Goal: Task Accomplishment & Management: Complete application form

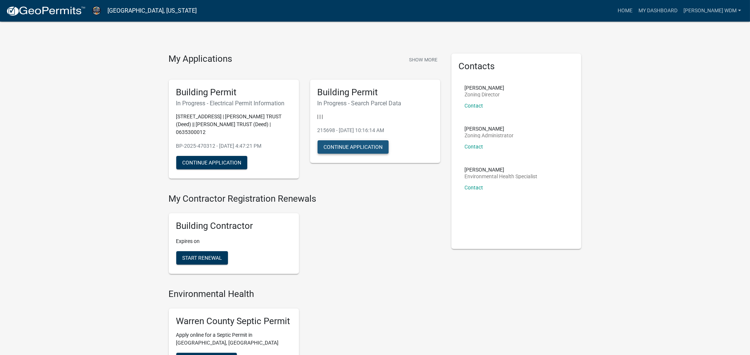
click at [343, 146] on button "Continue Application" at bounding box center [352, 146] width 71 height 13
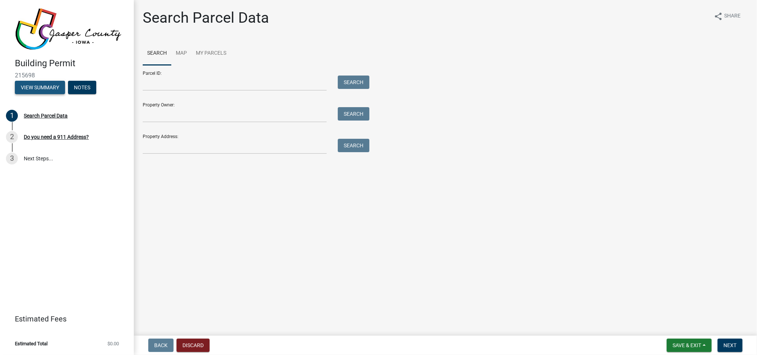
click at [47, 85] on button "View Summary" at bounding box center [40, 87] width 50 height 13
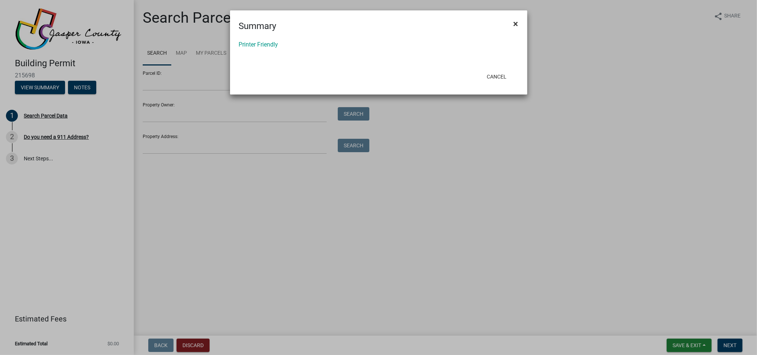
click at [516, 22] on span "×" at bounding box center [516, 24] width 5 height 10
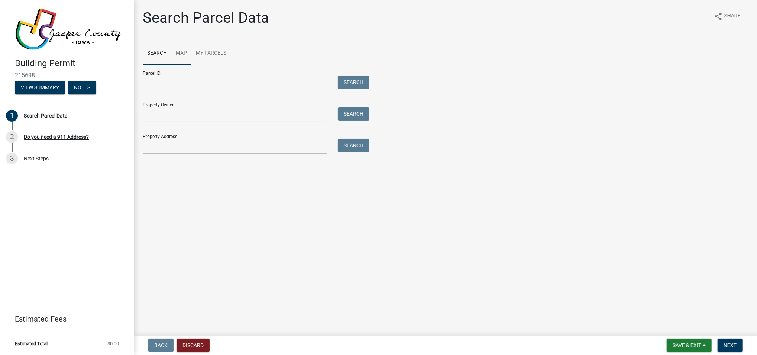
click at [182, 52] on link "Map" at bounding box center [181, 54] width 20 height 24
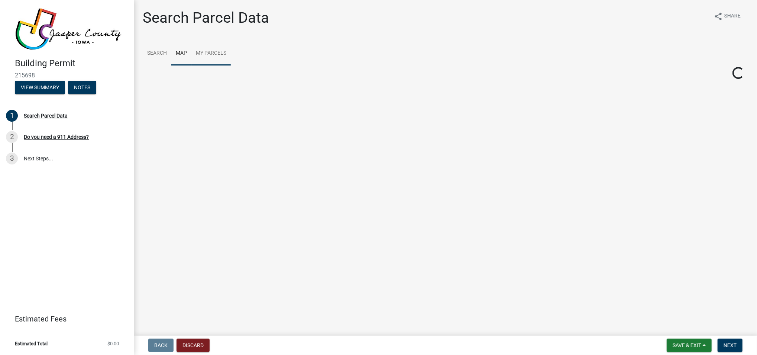
click at [210, 50] on link "My Parcels" at bounding box center [210, 54] width 39 height 24
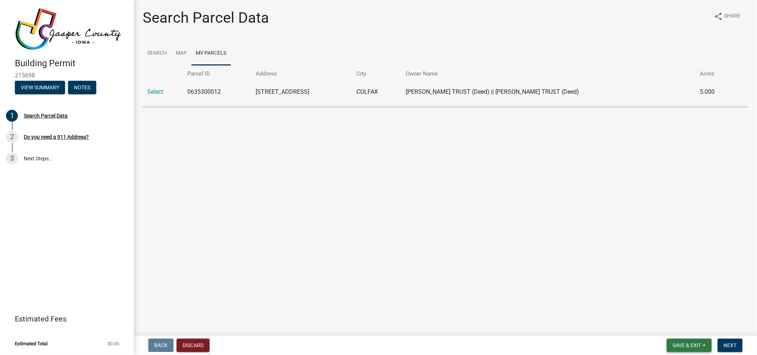
click at [685, 345] on span "Save & Exit" at bounding box center [687, 345] width 29 height 6
click at [675, 326] on button "Save & Exit" at bounding box center [681, 326] width 59 height 18
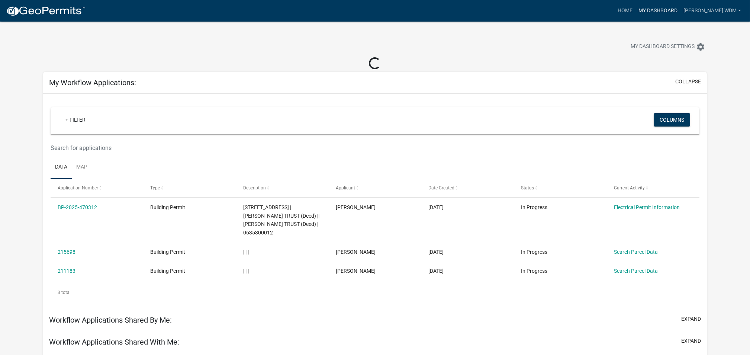
click at [676, 8] on link "My Dashboard" at bounding box center [657, 11] width 45 height 14
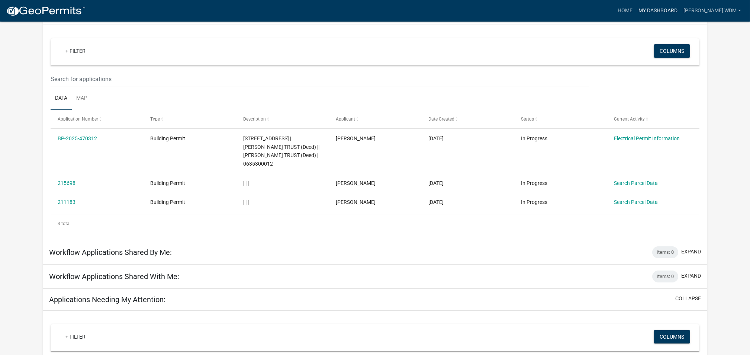
scroll to position [49, 0]
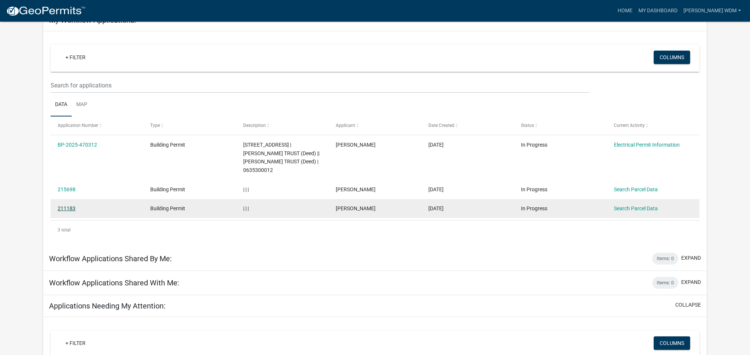
click at [65, 207] on link "211183" at bounding box center [67, 208] width 18 height 6
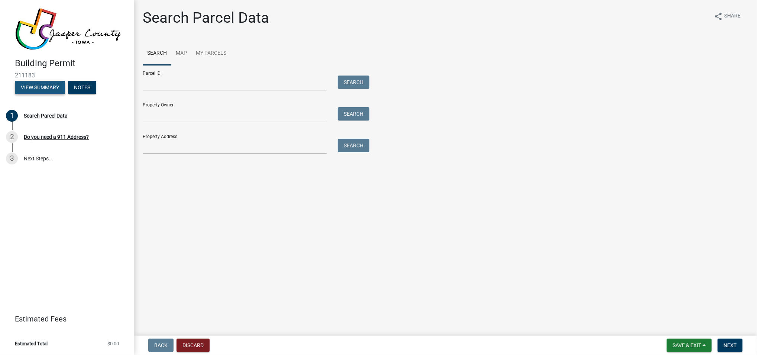
click at [42, 88] on button "View Summary" at bounding box center [40, 87] width 50 height 13
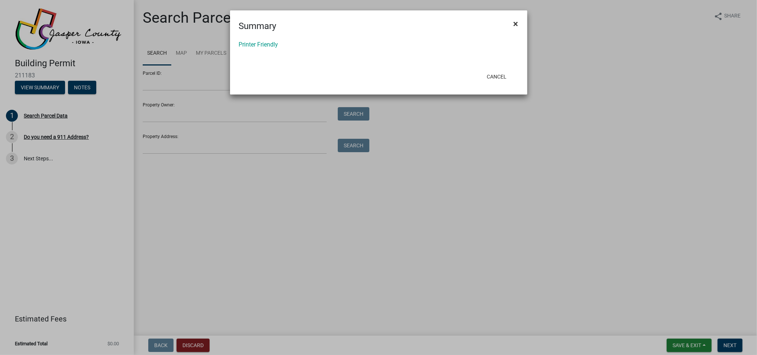
click at [515, 22] on span "×" at bounding box center [516, 24] width 5 height 10
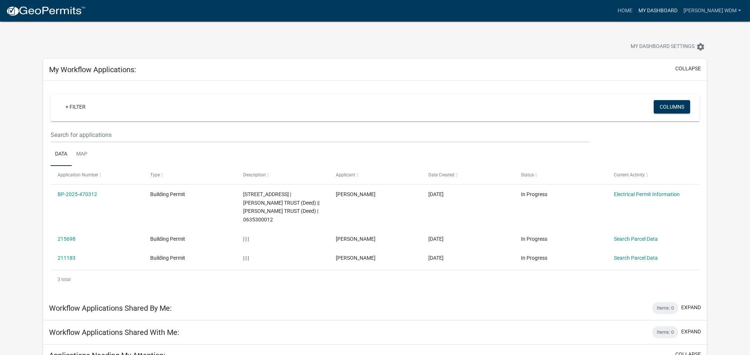
click at [670, 11] on link "My Dashboard" at bounding box center [657, 11] width 45 height 14
click at [635, 8] on link "Home" at bounding box center [624, 11] width 21 height 14
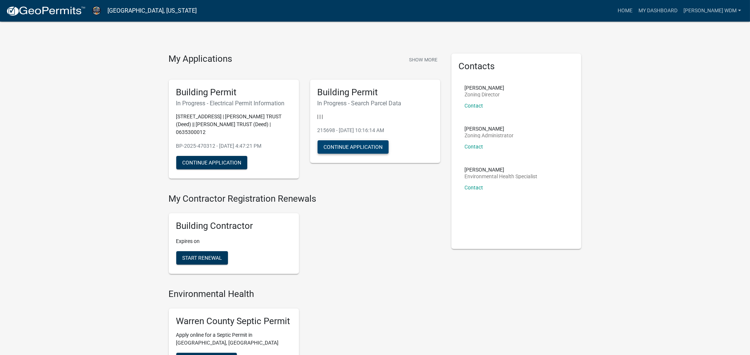
click at [368, 142] on button "Continue Application" at bounding box center [352, 146] width 71 height 13
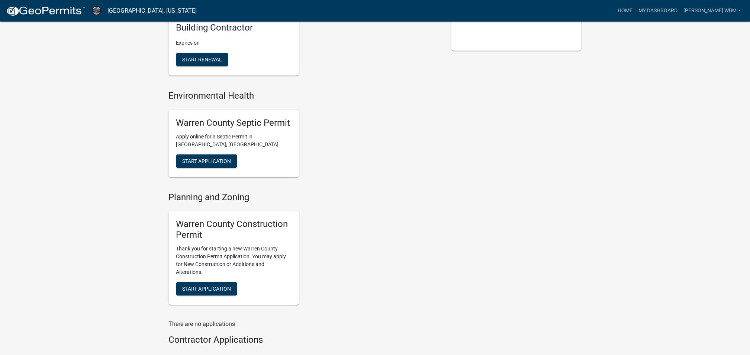
scroll to position [149, 0]
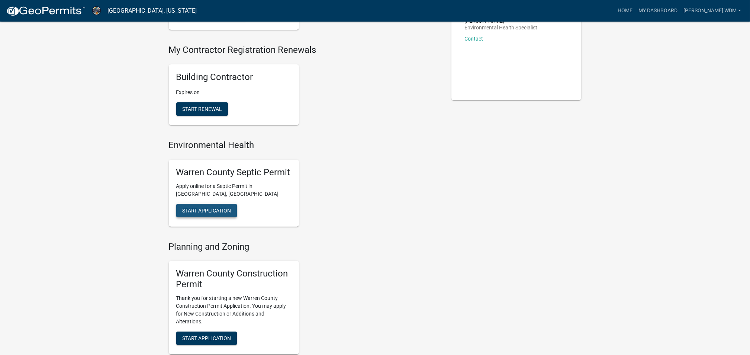
click at [209, 209] on span "Start Application" at bounding box center [206, 210] width 49 height 6
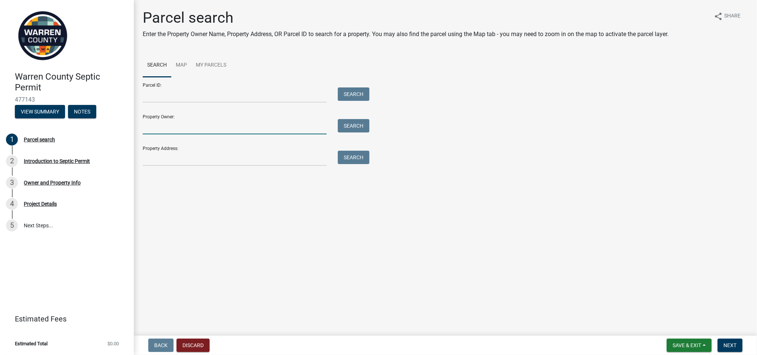
click at [182, 127] on input "Property Owner:" at bounding box center [235, 126] width 184 height 15
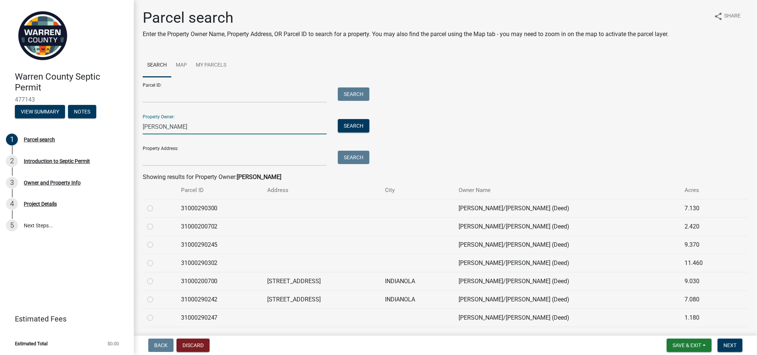
scroll to position [41, 0]
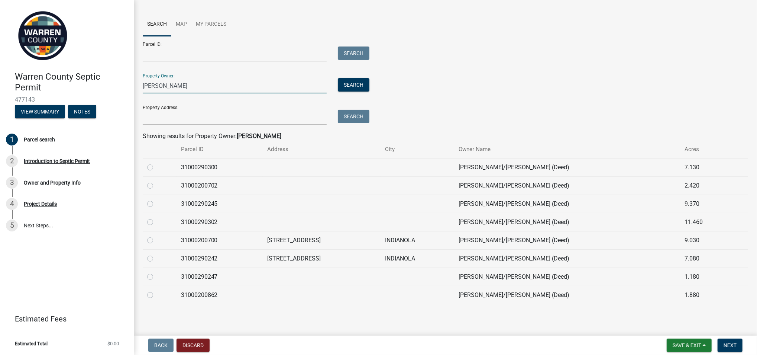
type input "[PERSON_NAME]"
click at [156, 236] on label at bounding box center [156, 236] width 0 height 0
click at [156, 240] on input "radio" at bounding box center [158, 238] width 5 height 5
radio input "true"
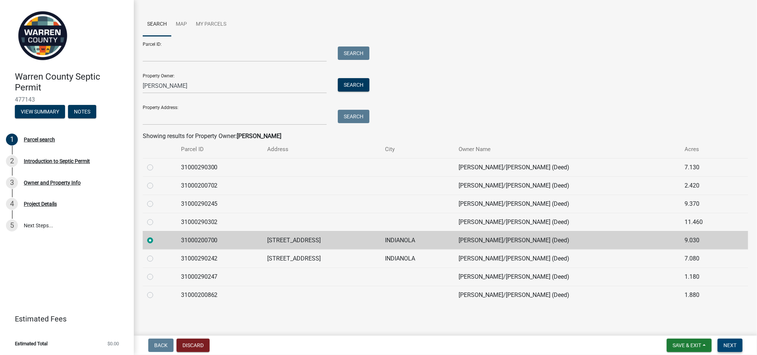
click at [736, 346] on span "Next" at bounding box center [730, 345] width 13 height 6
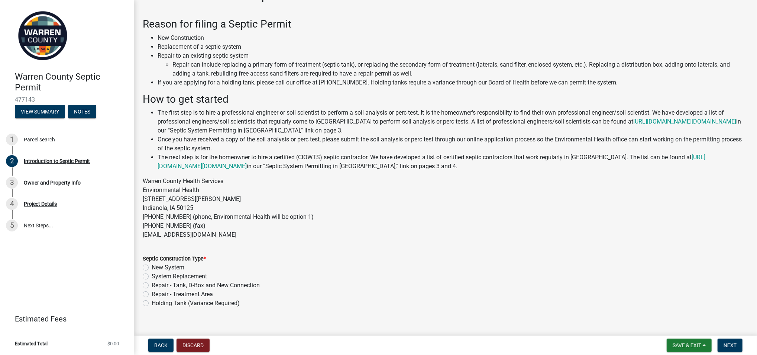
scroll to position [34, 0]
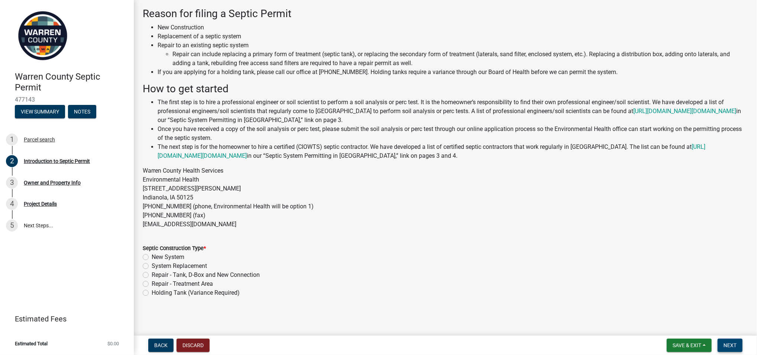
click at [731, 343] on span "Next" at bounding box center [730, 345] width 13 height 6
drag, startPoint x: 390, startPoint y: 295, endPoint x: 385, endPoint y: 297, distance: 5.0
drag, startPoint x: 385, startPoint y: 297, endPoint x: 334, endPoint y: 235, distance: 80.0
click at [334, 235] on form "Septic Construction Type * New System System Replacement Repair - Tank, D-Box a…" at bounding box center [445, 266] width 605 height 62
click at [34, 140] on div "Parcel search" at bounding box center [39, 139] width 31 height 5
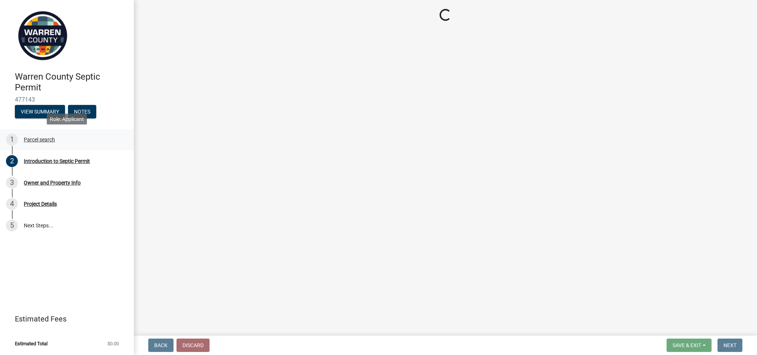
scroll to position [0, 0]
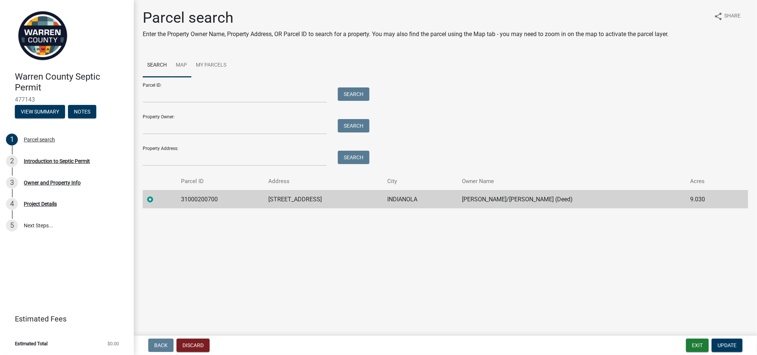
click at [183, 63] on link "Map" at bounding box center [181, 66] width 20 height 24
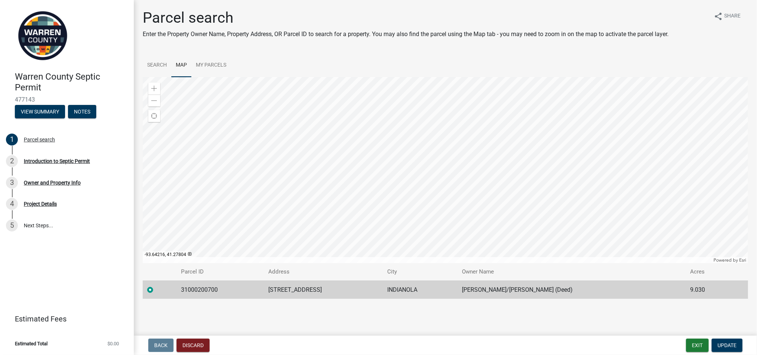
click at [449, 101] on div at bounding box center [445, 170] width 605 height 186
click at [453, 162] on div at bounding box center [445, 170] width 605 height 186
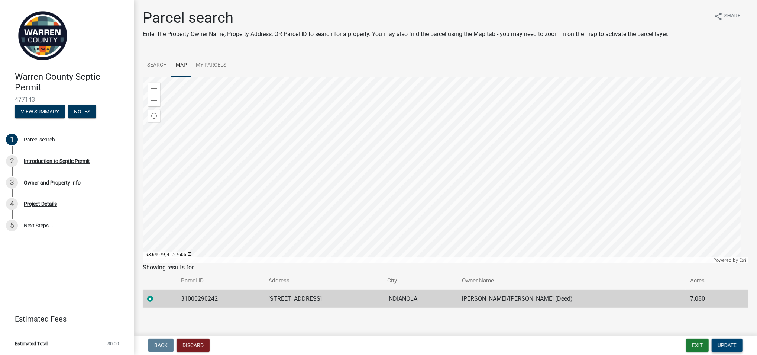
click at [721, 347] on span "Update" at bounding box center [727, 345] width 19 height 6
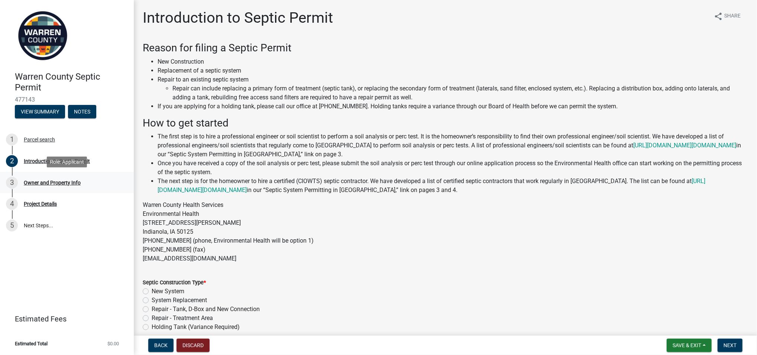
click at [34, 181] on div "Owner and Property Info" at bounding box center [52, 182] width 57 height 5
click at [37, 138] on div "Parcel search" at bounding box center [39, 139] width 31 height 5
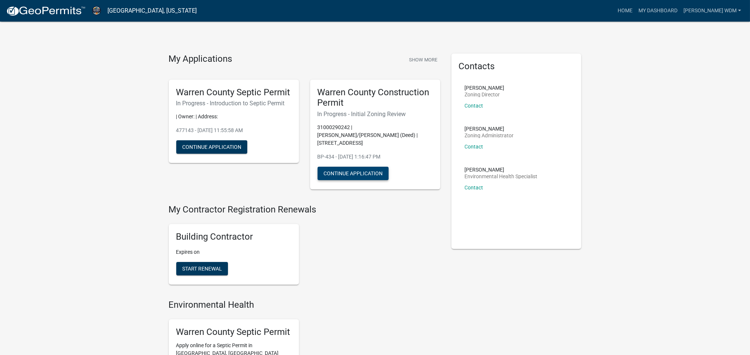
click at [353, 167] on button "Continue Application" at bounding box center [352, 173] width 71 height 13
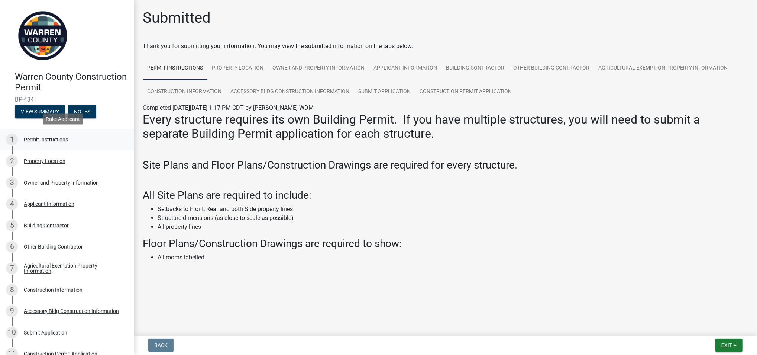
click at [38, 139] on div "Permit Instructions" at bounding box center [46, 139] width 44 height 5
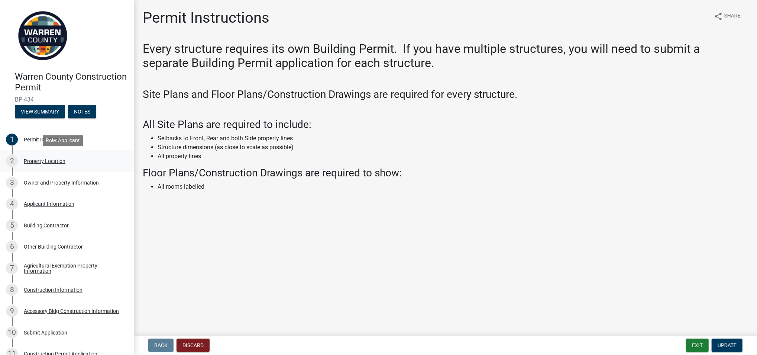
click at [36, 160] on div "Property Location" at bounding box center [45, 160] width 42 height 5
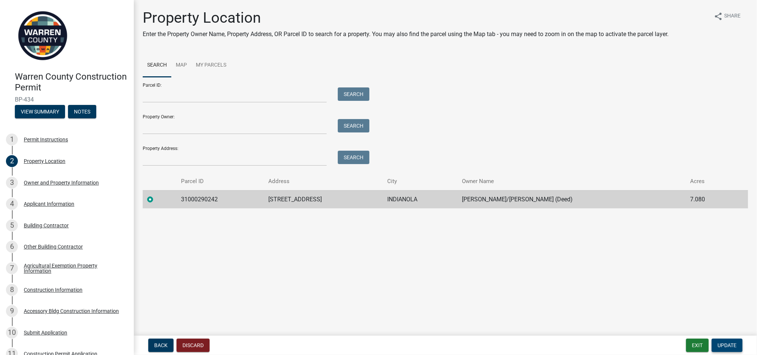
click at [726, 342] on button "Update" at bounding box center [727, 344] width 31 height 13
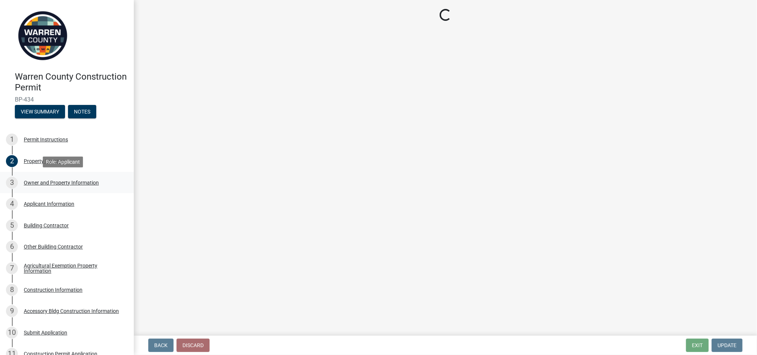
click at [62, 181] on div "Owner and Property Information" at bounding box center [61, 182] width 75 height 5
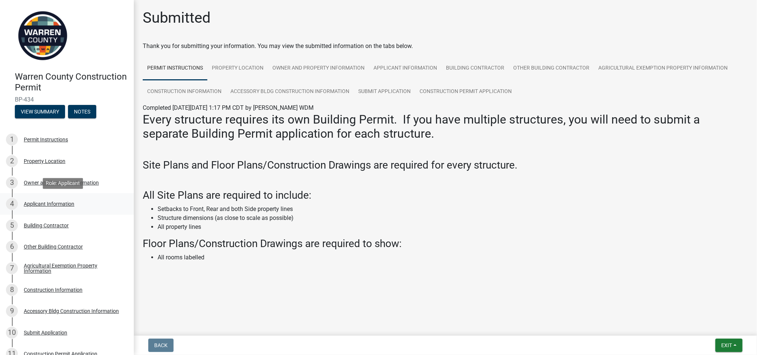
click at [48, 202] on div "Applicant Information" at bounding box center [49, 203] width 51 height 5
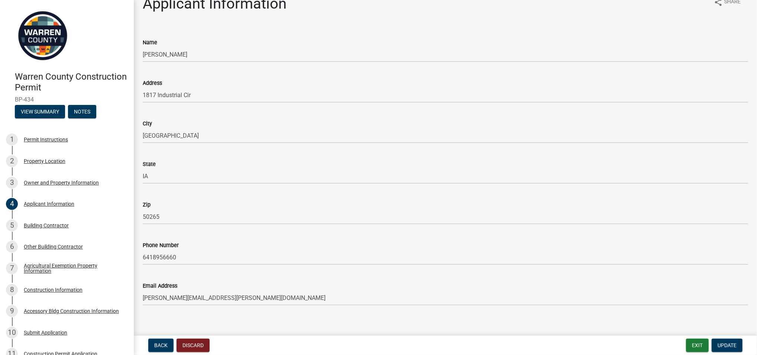
scroll to position [21, 0]
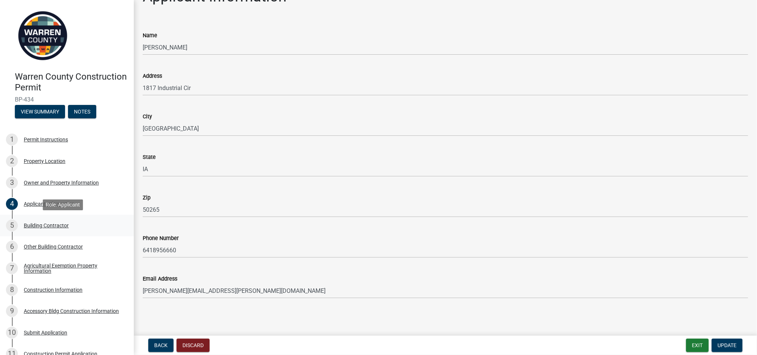
click at [57, 224] on div "Building Contractor" at bounding box center [46, 225] width 45 height 5
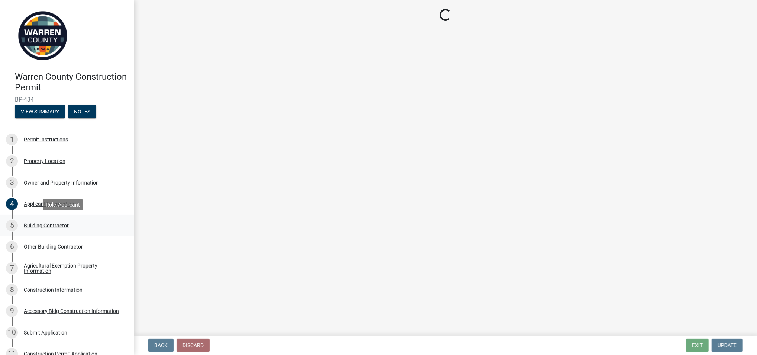
scroll to position [0, 0]
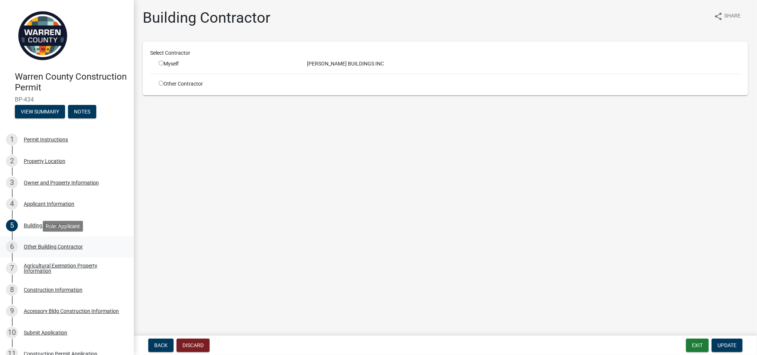
click at [52, 248] on div "Other Building Contractor" at bounding box center [53, 246] width 59 height 5
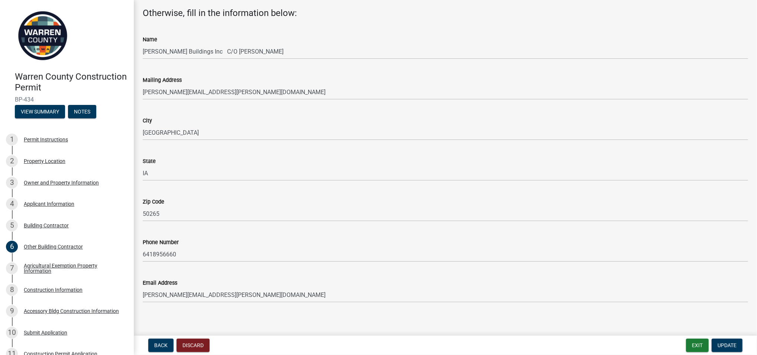
scroll to position [72, 0]
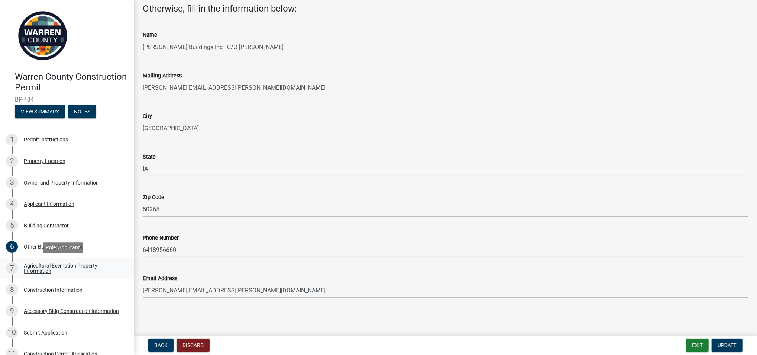
click at [44, 271] on div "Agricultural Exemption Property Information" at bounding box center [73, 268] width 98 height 10
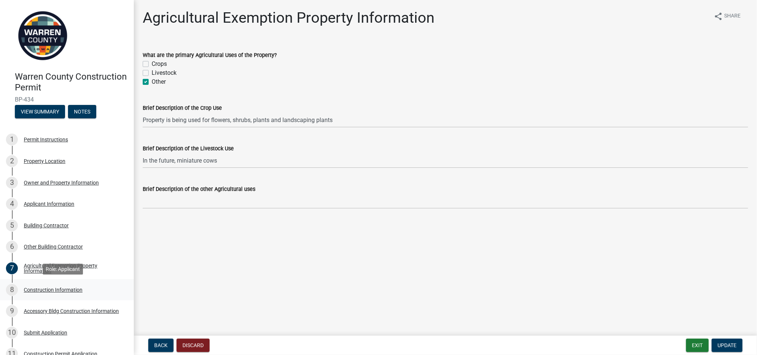
click at [30, 288] on div "Construction Information" at bounding box center [53, 289] width 59 height 5
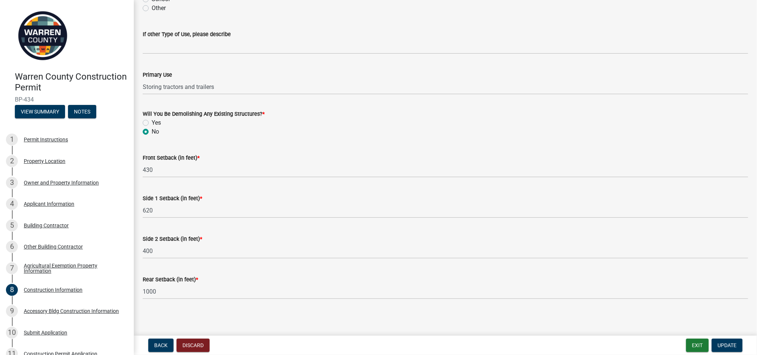
scroll to position [224, 0]
click at [38, 310] on div "Accessory Bldg Construction Information" at bounding box center [71, 310] width 95 height 5
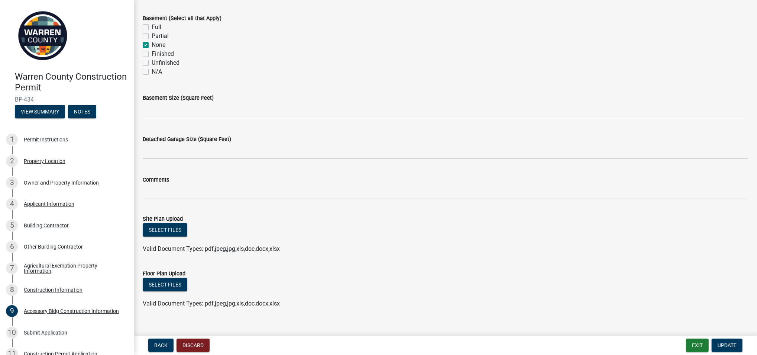
scroll to position [279, 0]
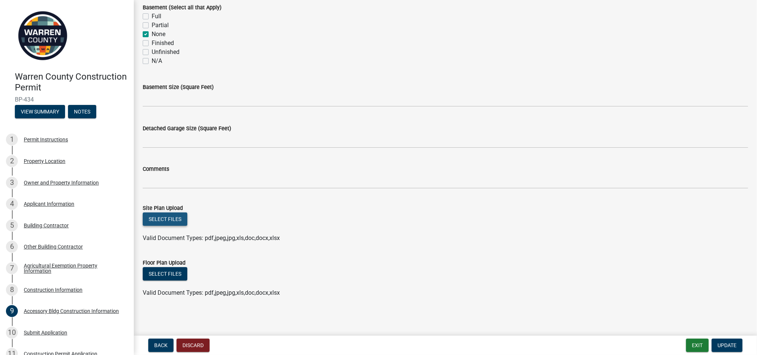
click at [165, 216] on button "Select files" at bounding box center [165, 218] width 45 height 13
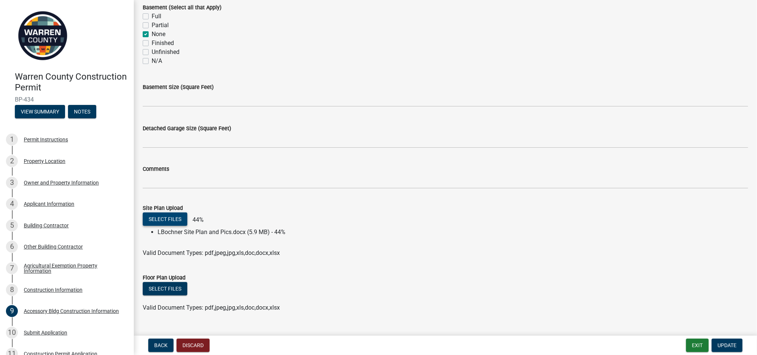
scroll to position [294, 0]
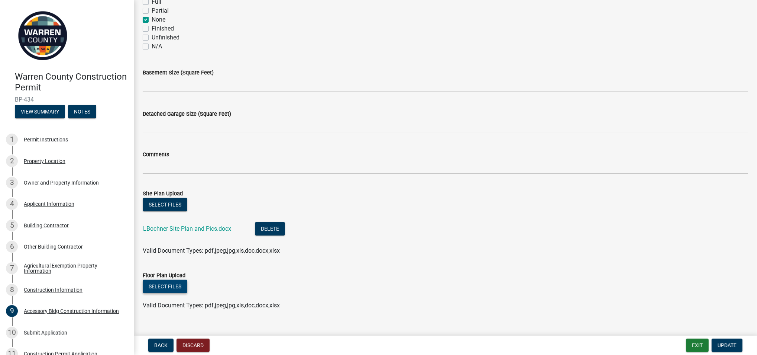
click at [158, 282] on button "Select files" at bounding box center [165, 285] width 45 height 13
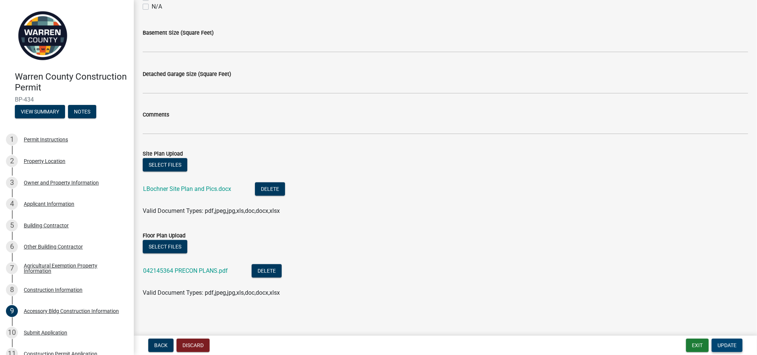
click at [731, 342] on span "Update" at bounding box center [727, 345] width 19 height 6
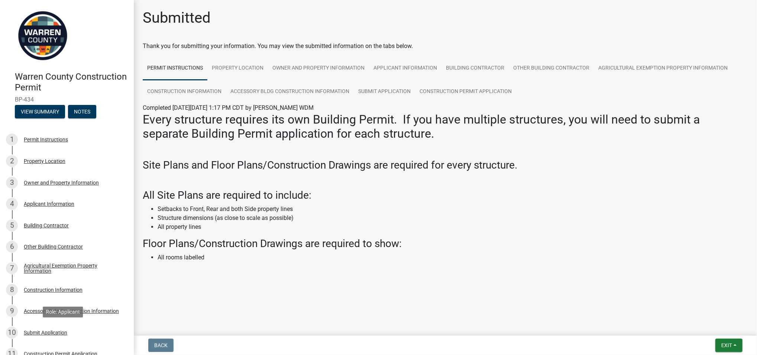
click at [43, 331] on div "Submit Application" at bounding box center [45, 332] width 43 height 5
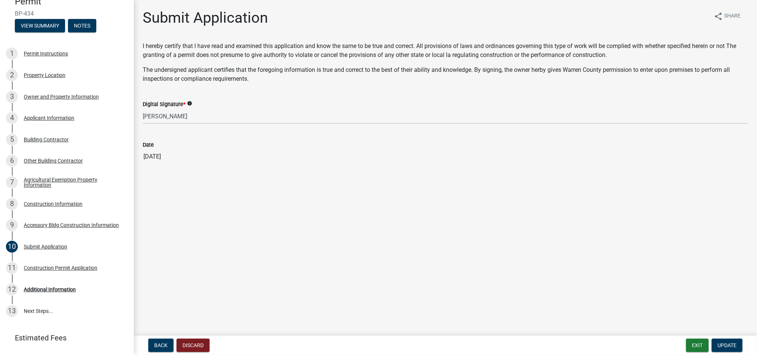
scroll to position [104, 0]
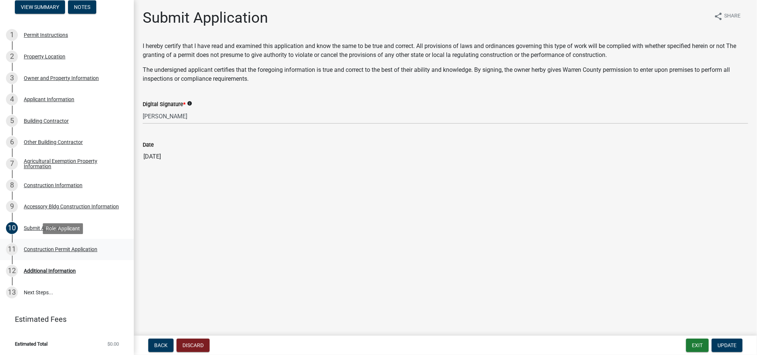
click at [51, 249] on div "Construction Permit Application" at bounding box center [61, 248] width 74 height 5
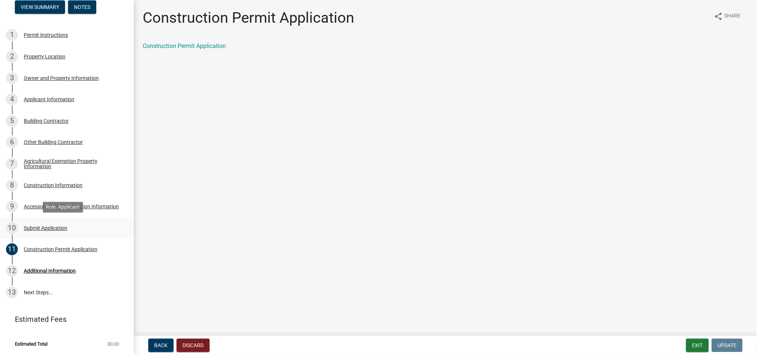
click at [49, 227] on div "Submit Application" at bounding box center [45, 227] width 43 height 5
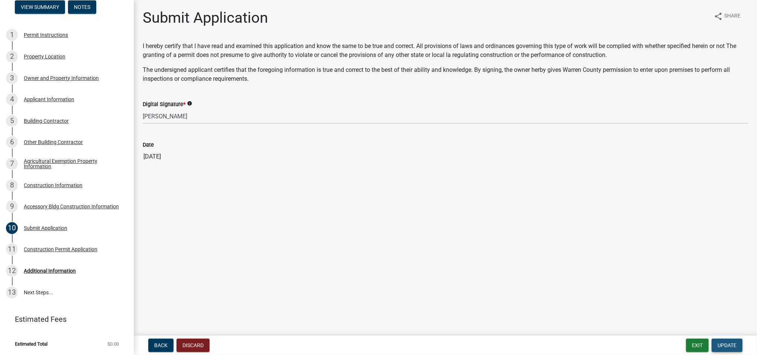
click at [729, 345] on span "Update" at bounding box center [727, 345] width 19 height 6
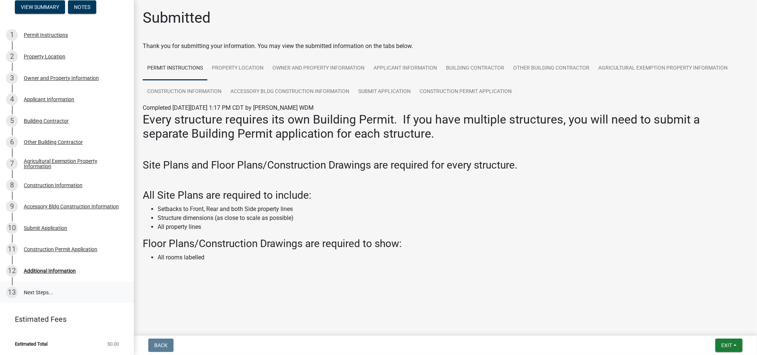
click at [36, 291] on link "13 Next Steps..." at bounding box center [67, 292] width 134 height 22
click at [33, 294] on link "13 Next Steps..." at bounding box center [67, 292] width 134 height 22
click at [34, 290] on link "13 Next Steps..." at bounding box center [67, 292] width 134 height 22
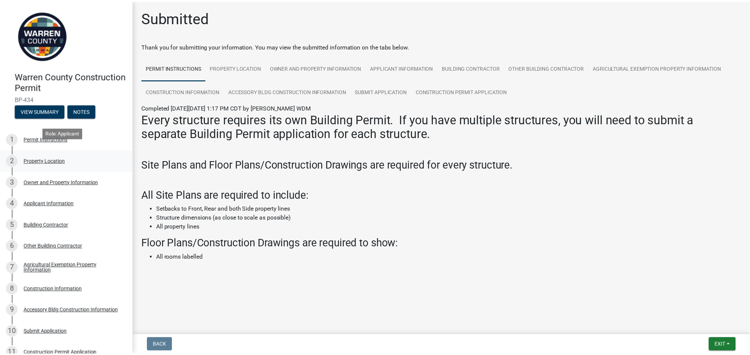
scroll to position [0, 0]
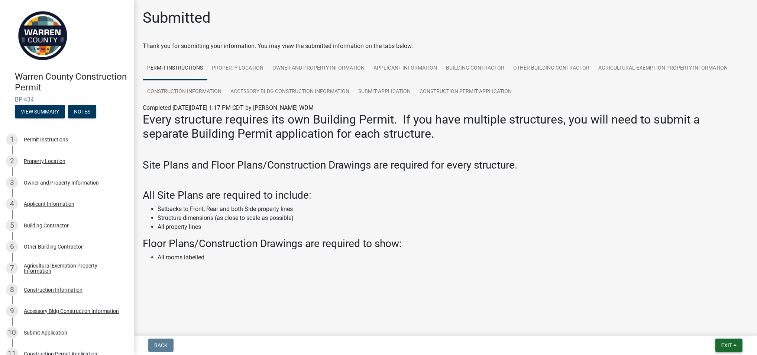
click at [728, 344] on span "Exit" at bounding box center [726, 345] width 11 height 6
click at [711, 323] on button "Save & Exit" at bounding box center [712, 326] width 59 height 18
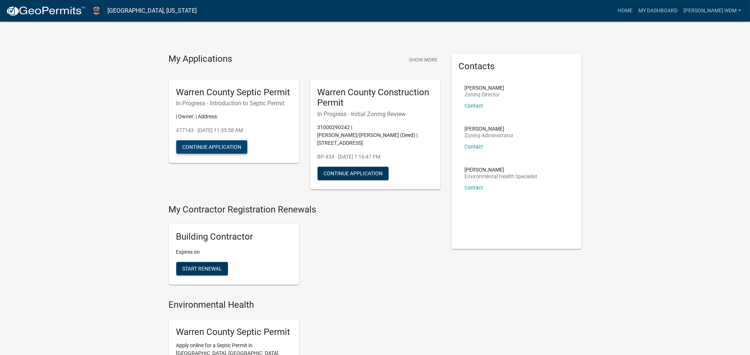
click at [209, 143] on button "Continue Application" at bounding box center [211, 146] width 71 height 13
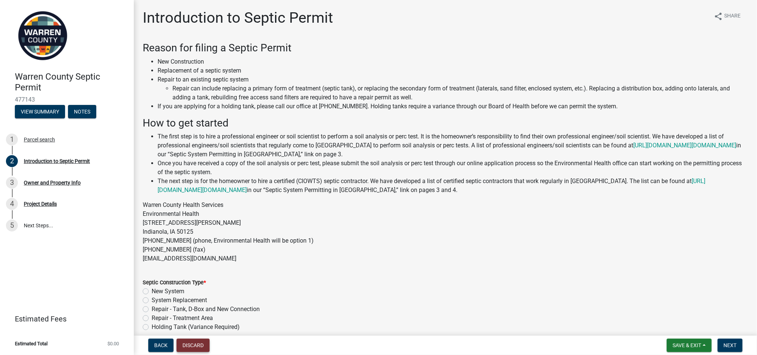
click at [199, 343] on button "Discard" at bounding box center [193, 344] width 33 height 13
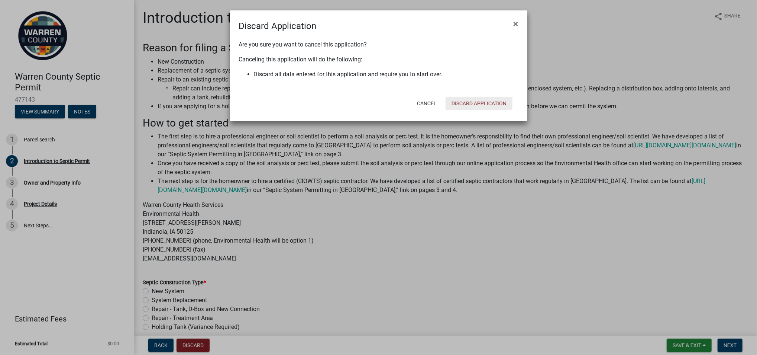
click at [465, 100] on button "Discard Application" at bounding box center [479, 103] width 67 height 13
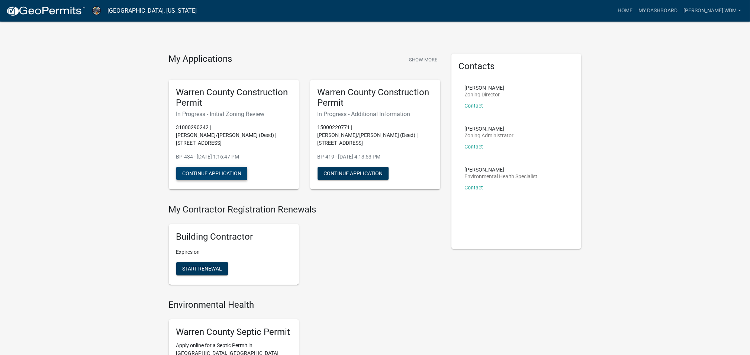
click at [222, 167] on button "Continue Application" at bounding box center [211, 173] width 71 height 13
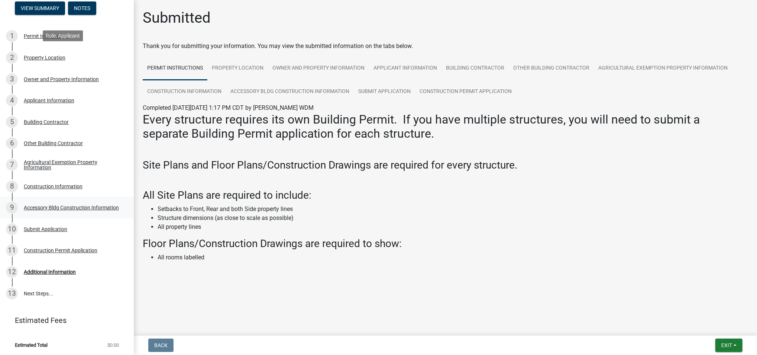
scroll to position [104, 0]
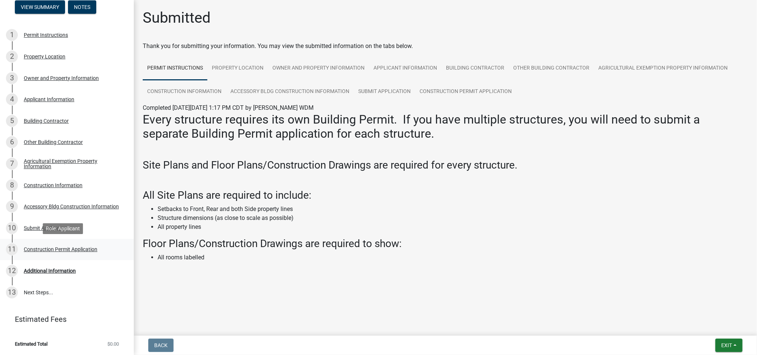
click at [65, 247] on div "Construction Permit Application" at bounding box center [61, 248] width 74 height 5
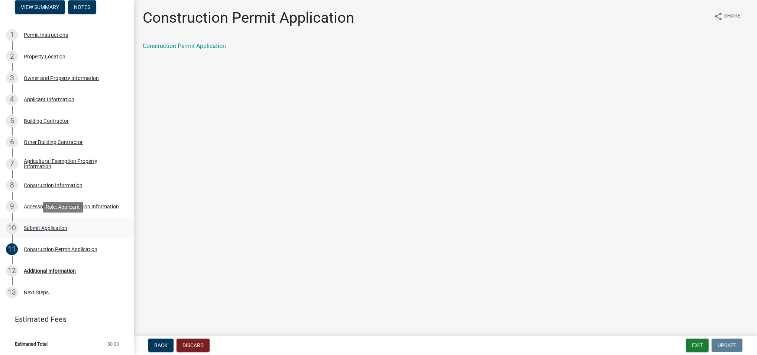
click at [36, 225] on div "Submit Application" at bounding box center [45, 227] width 43 height 5
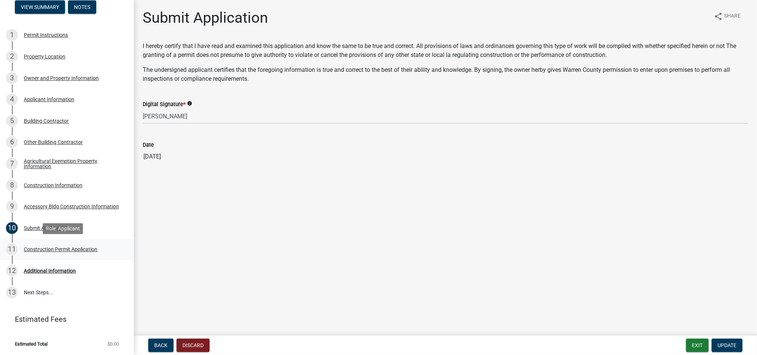
click at [48, 247] on div "Construction Permit Application" at bounding box center [61, 248] width 74 height 5
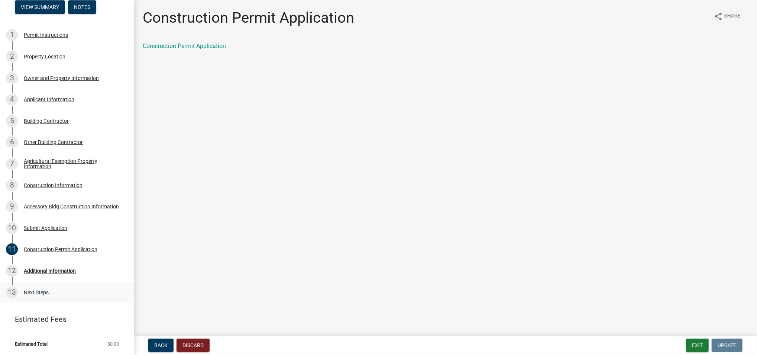
click at [36, 289] on link "13 Next Steps..." at bounding box center [67, 292] width 134 height 22
click at [45, 269] on div "Additional Information" at bounding box center [50, 270] width 52 height 5
click at [29, 269] on div "Additional Information" at bounding box center [50, 270] width 52 height 5
click at [48, 269] on div "Additional Information" at bounding box center [50, 270] width 52 height 5
click at [11, 269] on div "12" at bounding box center [12, 271] width 12 height 12
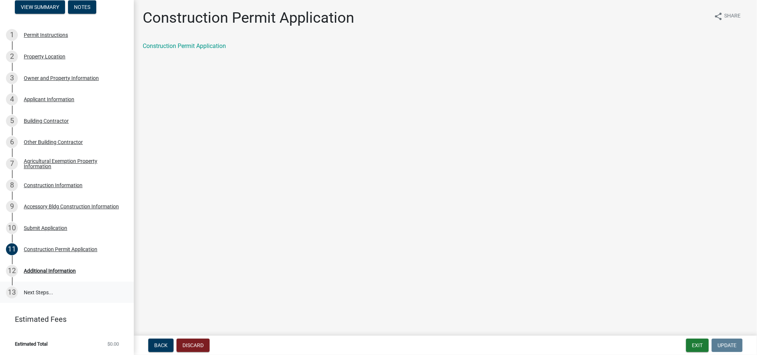
click at [13, 290] on div "13" at bounding box center [12, 292] width 12 height 12
click at [11, 184] on div "8" at bounding box center [12, 185] width 12 height 12
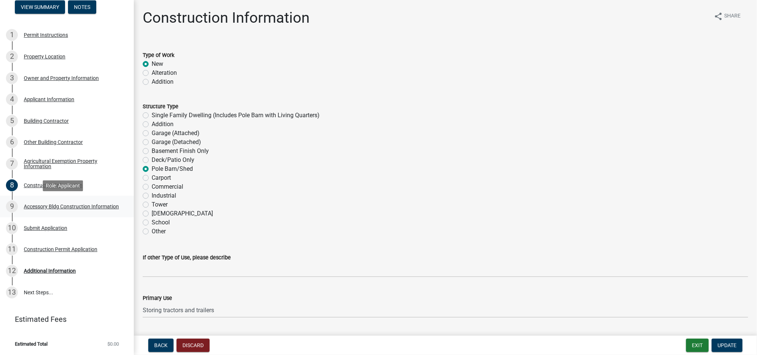
click at [10, 208] on div "9" at bounding box center [12, 206] width 12 height 12
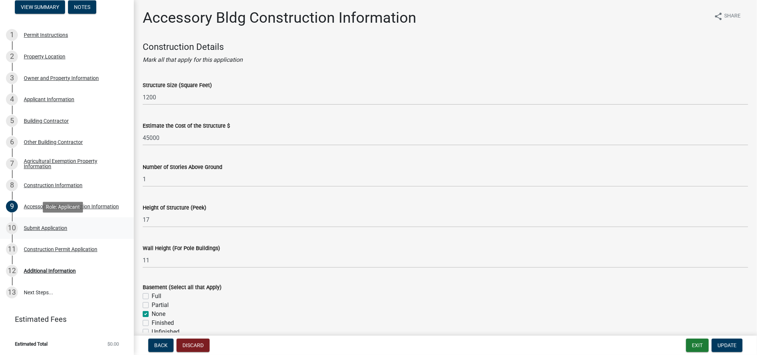
click at [11, 226] on div "10" at bounding box center [12, 228] width 12 height 12
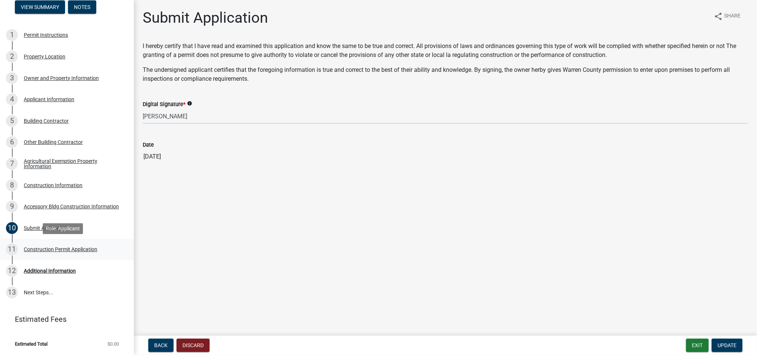
click at [11, 248] on div "11" at bounding box center [12, 249] width 12 height 12
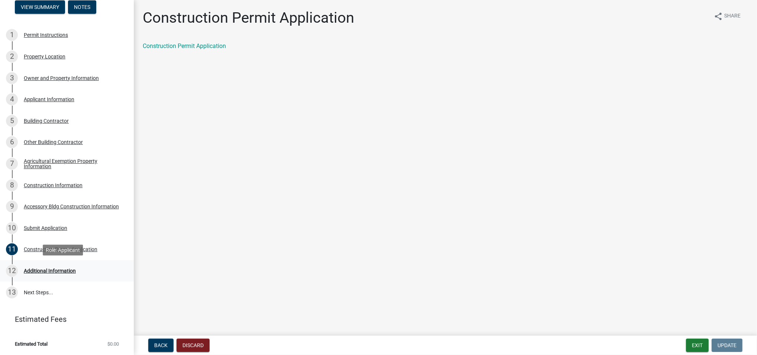
click at [9, 271] on div "12" at bounding box center [12, 271] width 12 height 12
click at [11, 290] on div "13" at bounding box center [12, 292] width 12 height 12
click at [12, 268] on div "12" at bounding box center [12, 271] width 12 height 12
click at [48, 247] on div "Construction Permit Application" at bounding box center [61, 248] width 74 height 5
click at [187, 43] on link "Construction Permit Application" at bounding box center [184, 45] width 83 height 7
